Goal: Task Accomplishment & Management: Use online tool/utility

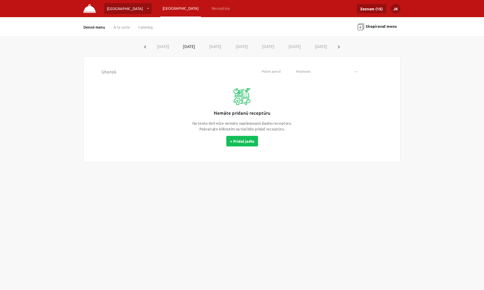
click at [97, 27] on link "Denné menu" at bounding box center [94, 27] width 22 height 5
click at [215, 46] on button "[DATE]" at bounding box center [215, 46] width 27 height 11
click at [242, 140] on button "+ Pridať jedlo" at bounding box center [242, 141] width 32 height 11
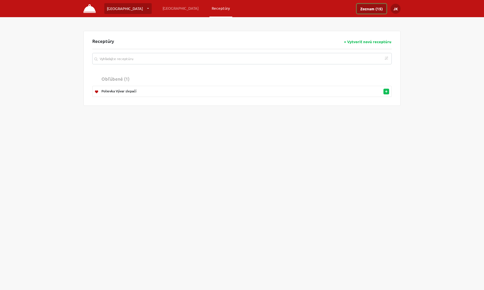
click at [369, 9] on link "Zoznam (15)" at bounding box center [371, 8] width 29 height 9
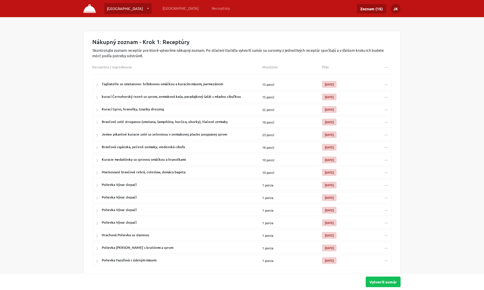
click at [150, 183] on div "Polievka Vývar slepačí" at bounding box center [178, 184] width 170 height 11
click at [132, 9] on link "[GEOGRAPHIC_DATA]" at bounding box center [127, 8] width 47 height 11
click at [68, 91] on div "Nákupný zoznam - Krok 1: Receptúry Skontrolujte zoznam receptúr pre ktoré vytvo…" at bounding box center [242, 159] width 484 height 257
click at [90, 8] on img at bounding box center [89, 8] width 12 height 9
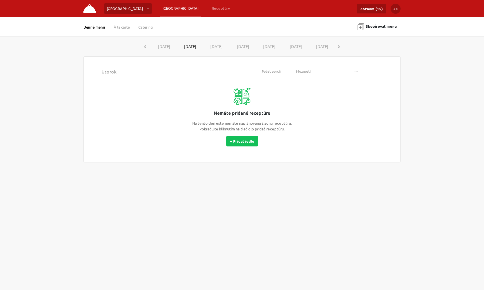
click at [98, 27] on link "Denné menu" at bounding box center [94, 27] width 22 height 5
click at [216, 45] on button "[DATE]" at bounding box center [215, 46] width 27 height 11
click at [160, 8] on link "[GEOGRAPHIC_DATA]" at bounding box center [180, 8] width 41 height 10
click at [209, 8] on link "Receptúry" at bounding box center [220, 8] width 23 height 10
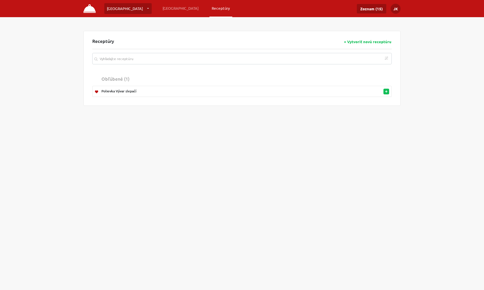
click at [90, 8] on img at bounding box center [89, 8] width 12 height 9
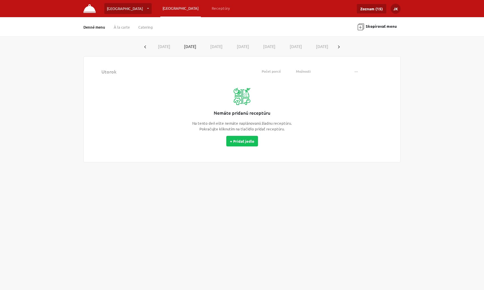
click at [218, 46] on button "[DATE]" at bounding box center [215, 46] width 27 height 11
click at [95, 27] on link "Denné menu" at bounding box center [94, 27] width 22 height 5
click at [122, 27] on link "À la carte" at bounding box center [122, 27] width 16 height 5
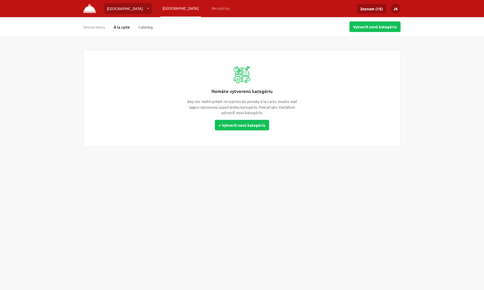
click at [149, 27] on link "Catering" at bounding box center [145, 27] width 15 height 5
click at [99, 27] on link "Denné menu" at bounding box center [94, 27] width 22 height 5
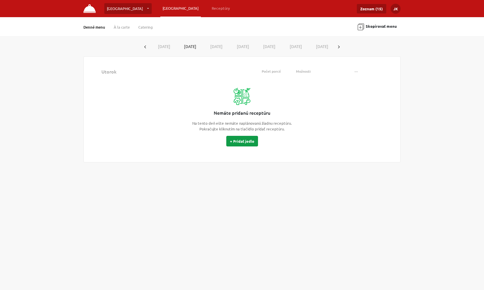
click at [238, 141] on button "+ Pridať jedlo" at bounding box center [242, 141] width 32 height 11
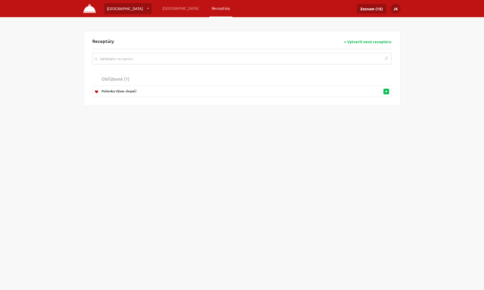
click at [369, 41] on button "+ Vytvoriť novú receptúru" at bounding box center [368, 41] width 48 height 5
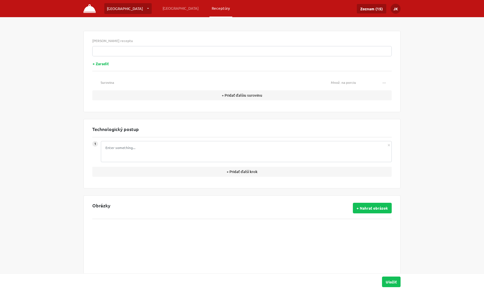
click at [90, 8] on img at bounding box center [89, 8] width 12 height 9
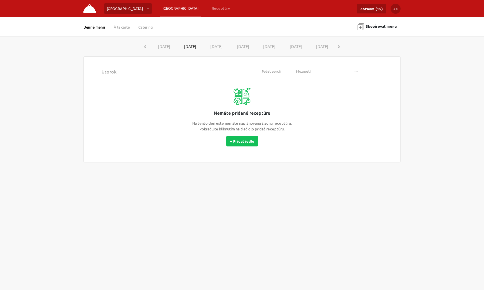
click at [90, 8] on img at bounding box center [89, 8] width 12 height 9
click at [102, 27] on link "Denné menu" at bounding box center [94, 27] width 22 height 5
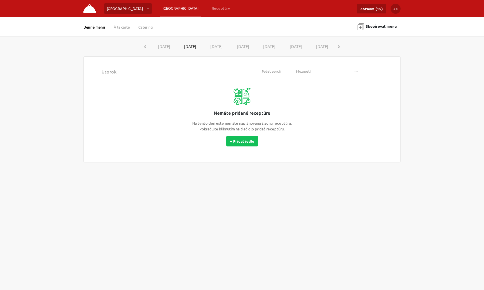
click at [89, 27] on link "Denné menu" at bounding box center [94, 27] width 22 height 5
click at [164, 47] on button "[DATE]" at bounding box center [163, 46] width 27 height 11
click at [216, 48] on button "[DATE]" at bounding box center [215, 46] width 27 height 11
click at [241, 138] on button "+ Pridať jedlo" at bounding box center [242, 141] width 32 height 11
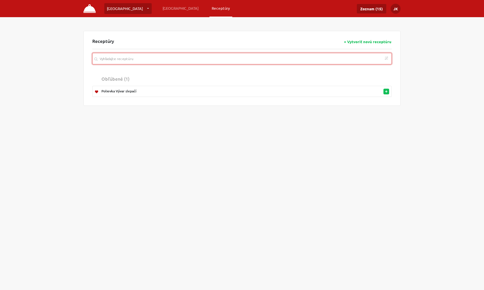
click at [165, 59] on input "search" at bounding box center [241, 58] width 299 height 11
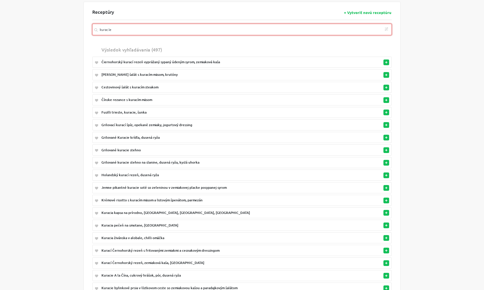
scroll to position [112, 0]
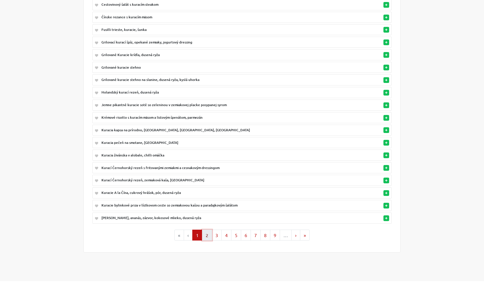
click at [208, 229] on button "2" at bounding box center [207, 234] width 10 height 11
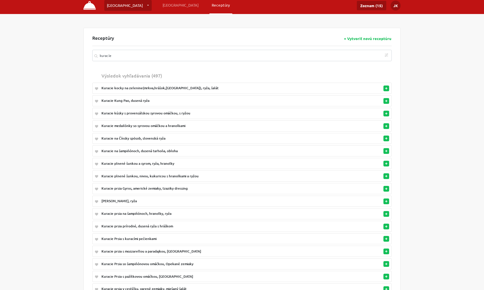
scroll to position [0, 0]
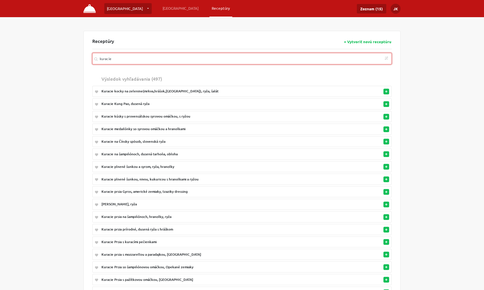
click at [171, 60] on input "kuracie" at bounding box center [241, 58] width 299 height 11
type input "k"
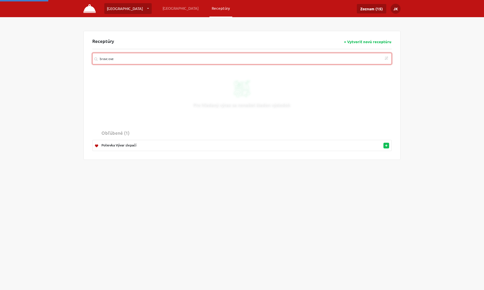
type input "bravcove"
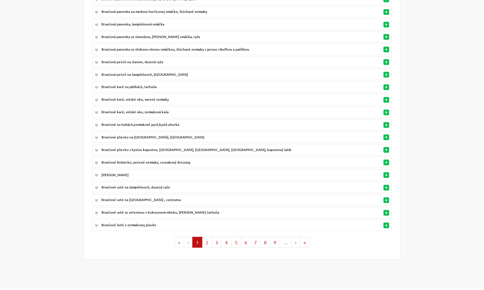
scroll to position [112, 0]
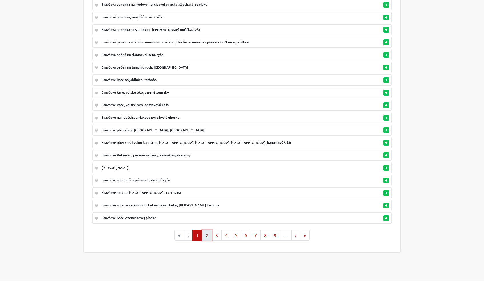
click at [209, 229] on button "2" at bounding box center [207, 234] width 10 height 11
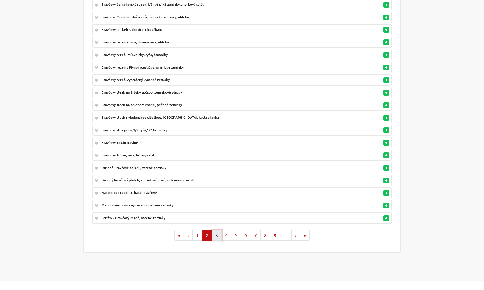
click at [218, 230] on button "3" at bounding box center [217, 234] width 10 height 11
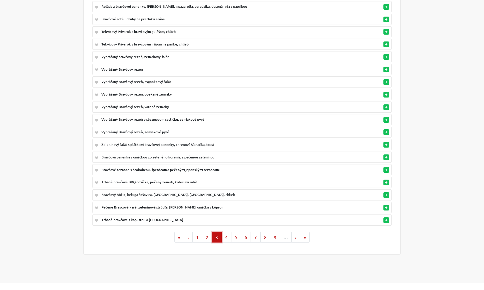
scroll to position [110, 0]
click at [228, 231] on button "4" at bounding box center [226, 236] width 10 height 11
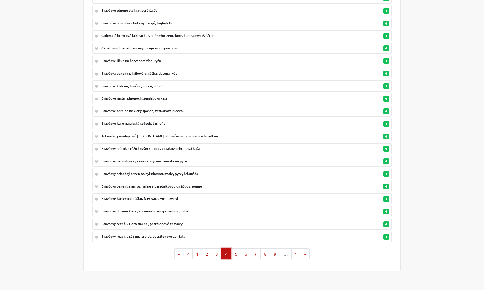
scroll to position [112, 0]
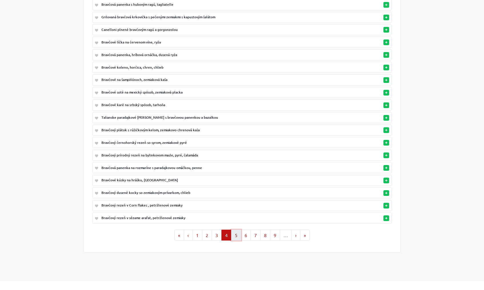
click at [235, 231] on button "5" at bounding box center [236, 234] width 10 height 11
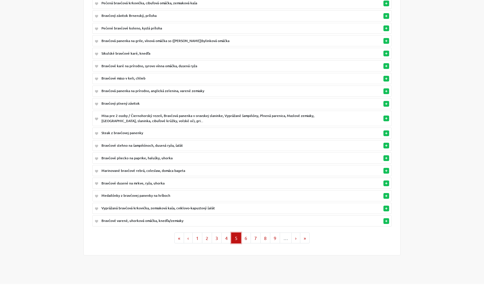
scroll to position [116, 0]
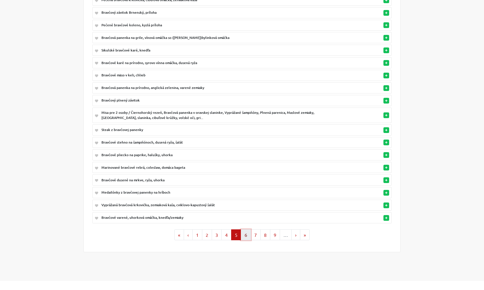
click at [245, 230] on button "6" at bounding box center [246, 234] width 10 height 11
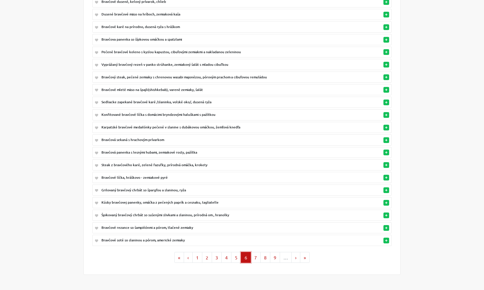
scroll to position [91, 0]
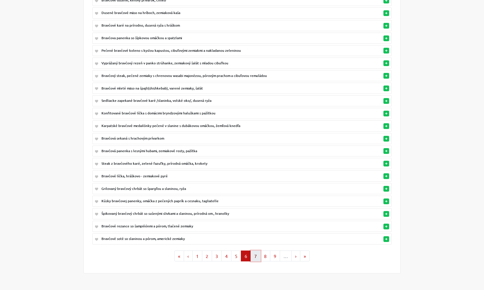
click at [256, 250] on button "7" at bounding box center [256, 255] width 10 height 11
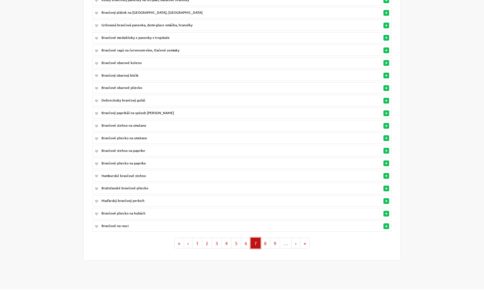
scroll to position [112, 0]
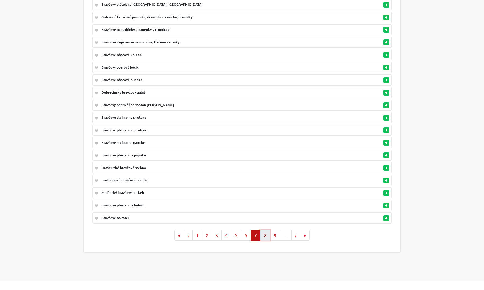
click at [266, 231] on button "8" at bounding box center [265, 234] width 10 height 11
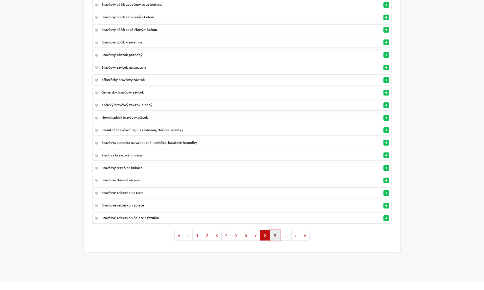
click at [276, 231] on button "9" at bounding box center [275, 234] width 10 height 11
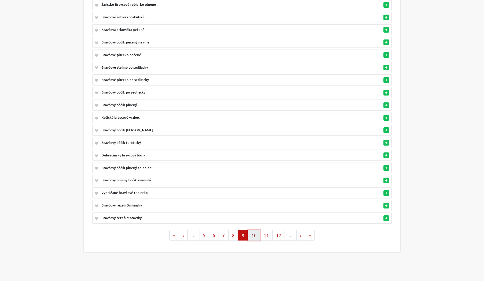
click at [255, 231] on button "10" at bounding box center [254, 234] width 13 height 11
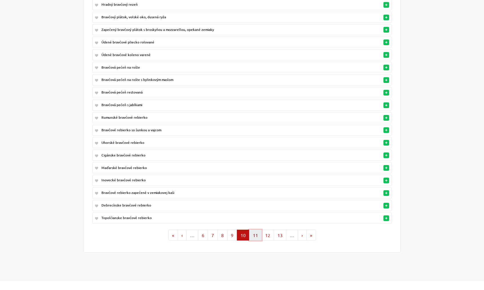
click at [255, 231] on button "11" at bounding box center [255, 234] width 13 height 11
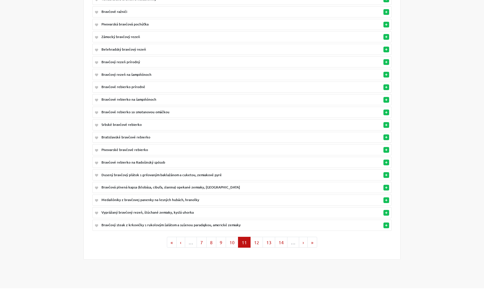
scroll to position [105, 0]
click at [257, 236] on button "12" at bounding box center [256, 241] width 13 height 11
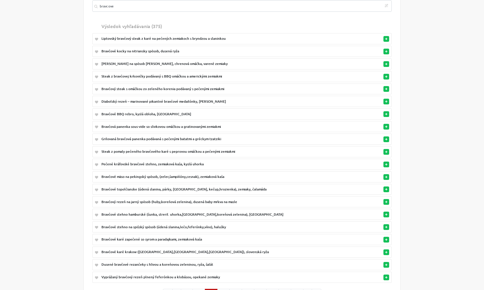
scroll to position [112, 0]
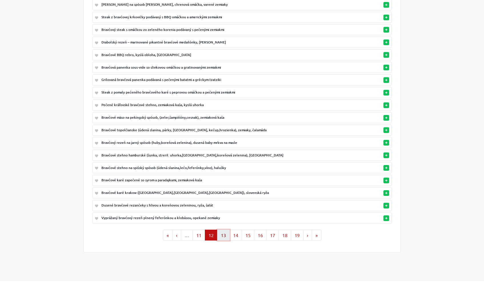
click at [225, 231] on button "13" at bounding box center [223, 234] width 13 height 11
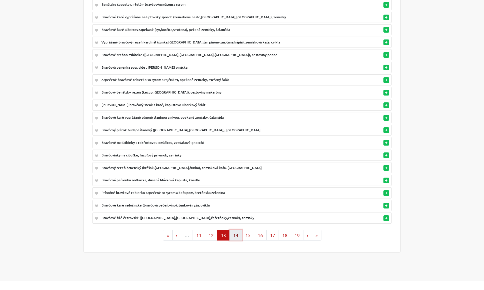
click at [235, 229] on button "14" at bounding box center [235, 234] width 13 height 11
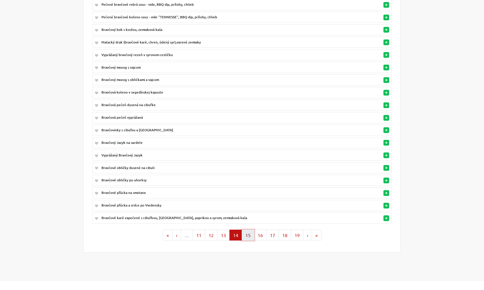
click at [249, 230] on button "15" at bounding box center [248, 234] width 13 height 11
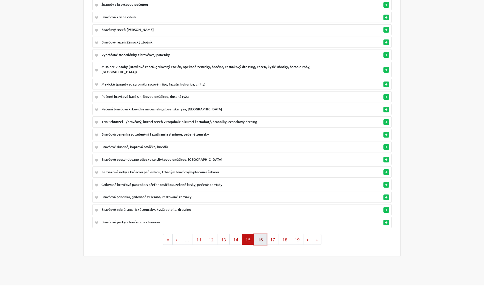
click at [261, 234] on button "16" at bounding box center [260, 239] width 13 height 11
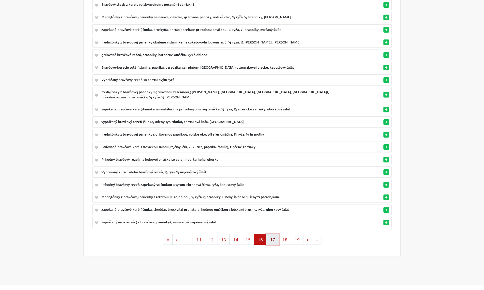
click at [274, 234] on button "17" at bounding box center [272, 239] width 13 height 11
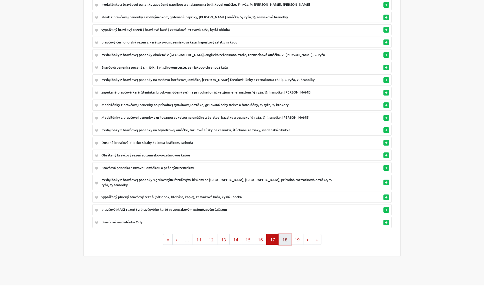
click at [286, 234] on button "18" at bounding box center [285, 239] width 13 height 11
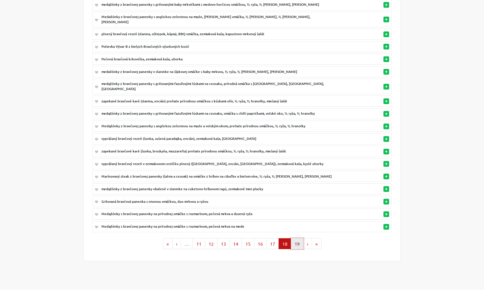
click at [299, 238] on button "19" at bounding box center [297, 243] width 13 height 11
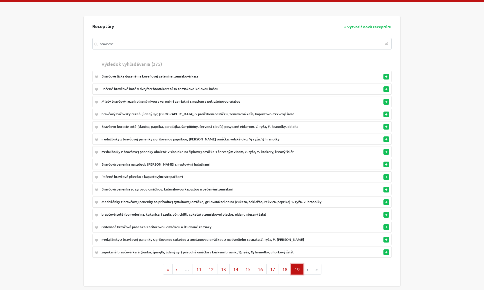
scroll to position [0, 0]
